Goal: Transaction & Acquisition: Purchase product/service

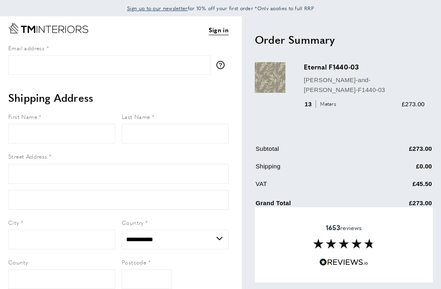
select select "**"
click at [37, 27] on rect "Go to Home page" at bounding box center [37, 29] width 0 height 7
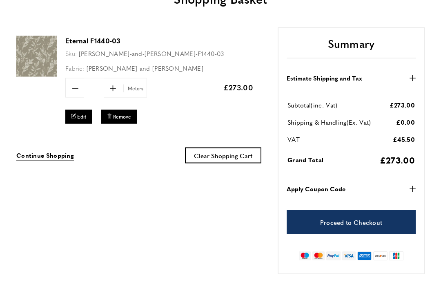
scroll to position [118, 0]
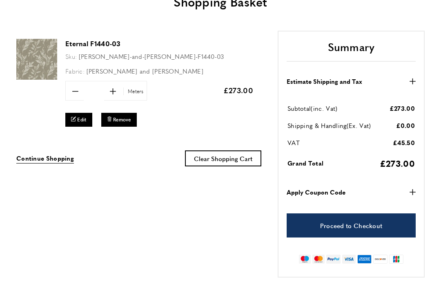
click at [414, 188] on button "Apply Coupon Code plus" at bounding box center [351, 192] width 129 height 10
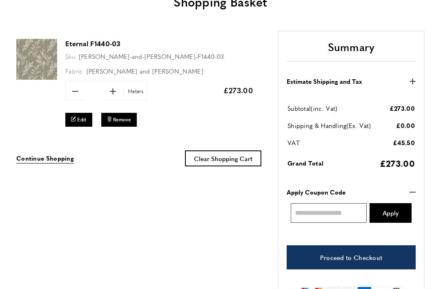
click at [315, 214] on input "Enter discount code" at bounding box center [329, 213] width 76 height 20
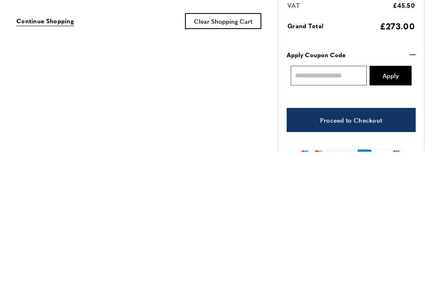
paste input "**********"
type input "**********"
click at [391, 210] on span "Apply" at bounding box center [391, 213] width 16 height 6
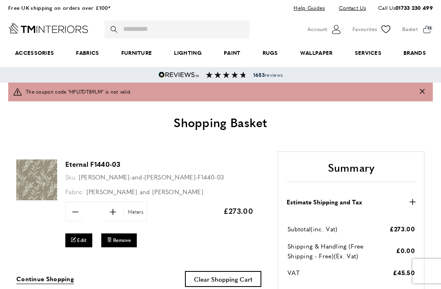
scroll to position [0, 4]
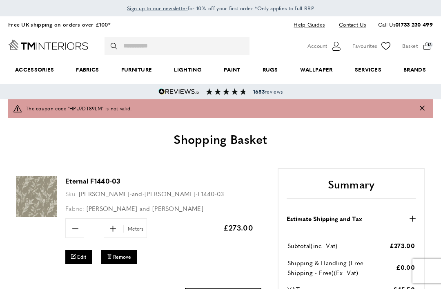
click at [269, 90] on span "1653 reviews" at bounding box center [267, 91] width 29 height 7
click at [259, 91] on strong "1653" at bounding box center [258, 91] width 11 height 7
click at [422, 106] on div "warning The coupon code "HPU7DT89LM" is not valid." at bounding box center [220, 108] width 425 height 19
click at [421, 108] on div "warning The coupon code "HPU7DT89LM" is not valid." at bounding box center [220, 108] width 425 height 19
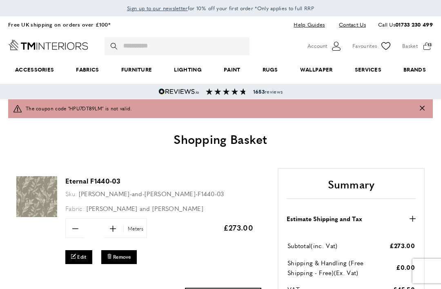
click at [425, 106] on icon "Close message" at bounding box center [422, 107] width 5 height 5
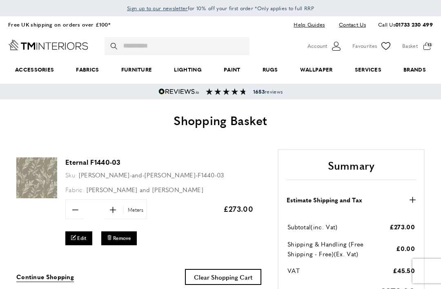
click at [267, 88] on span "1653 reviews" at bounding box center [267, 91] width 29 height 7
click at [255, 95] on div "1653 reviews" at bounding box center [220, 91] width 441 height 15
click at [165, 90] on img at bounding box center [179, 91] width 41 height 7
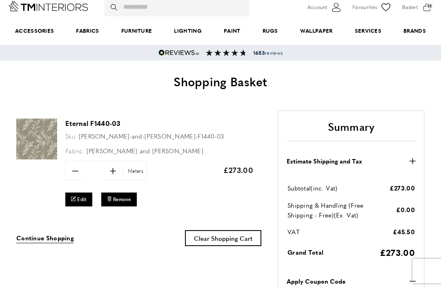
scroll to position [0, 4]
